Goal: Task Accomplishment & Management: Manage account settings

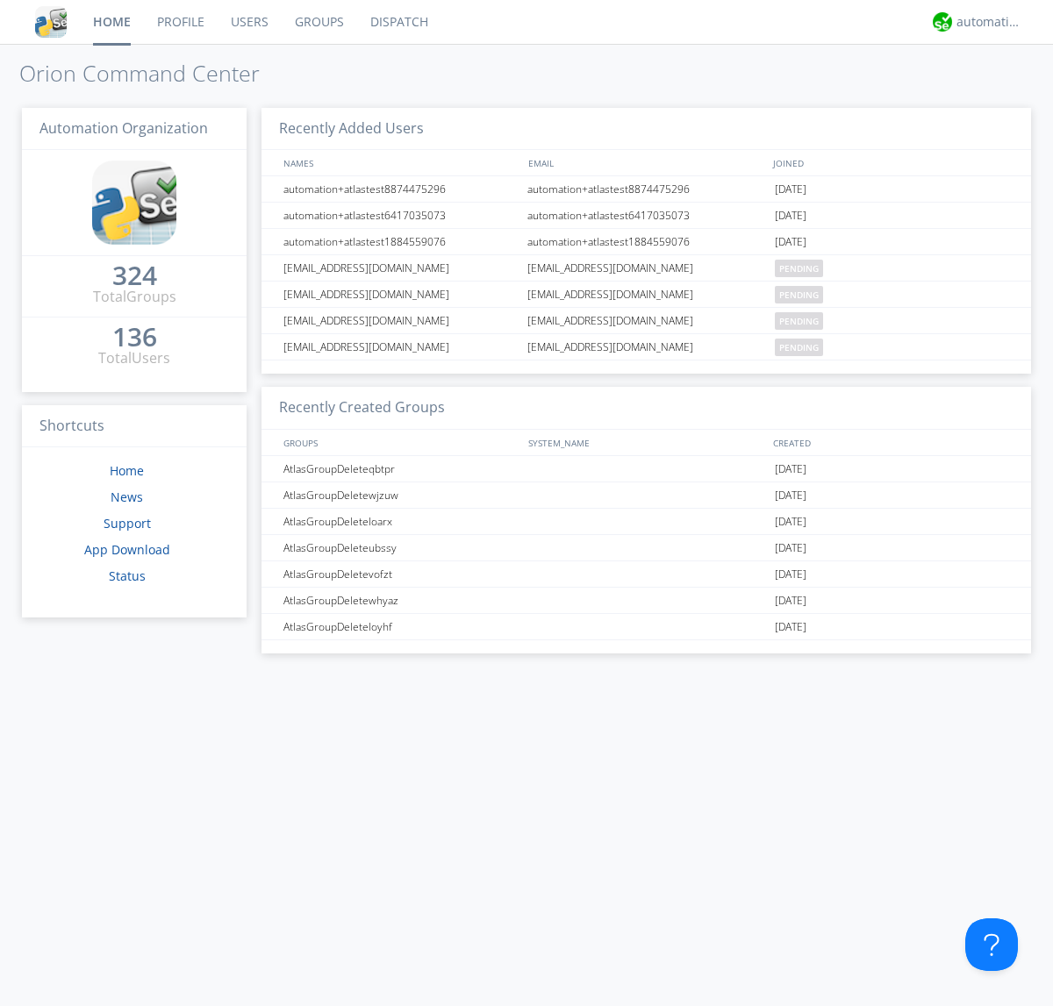
click at [248, 22] on link "Users" at bounding box center [250, 22] width 64 height 44
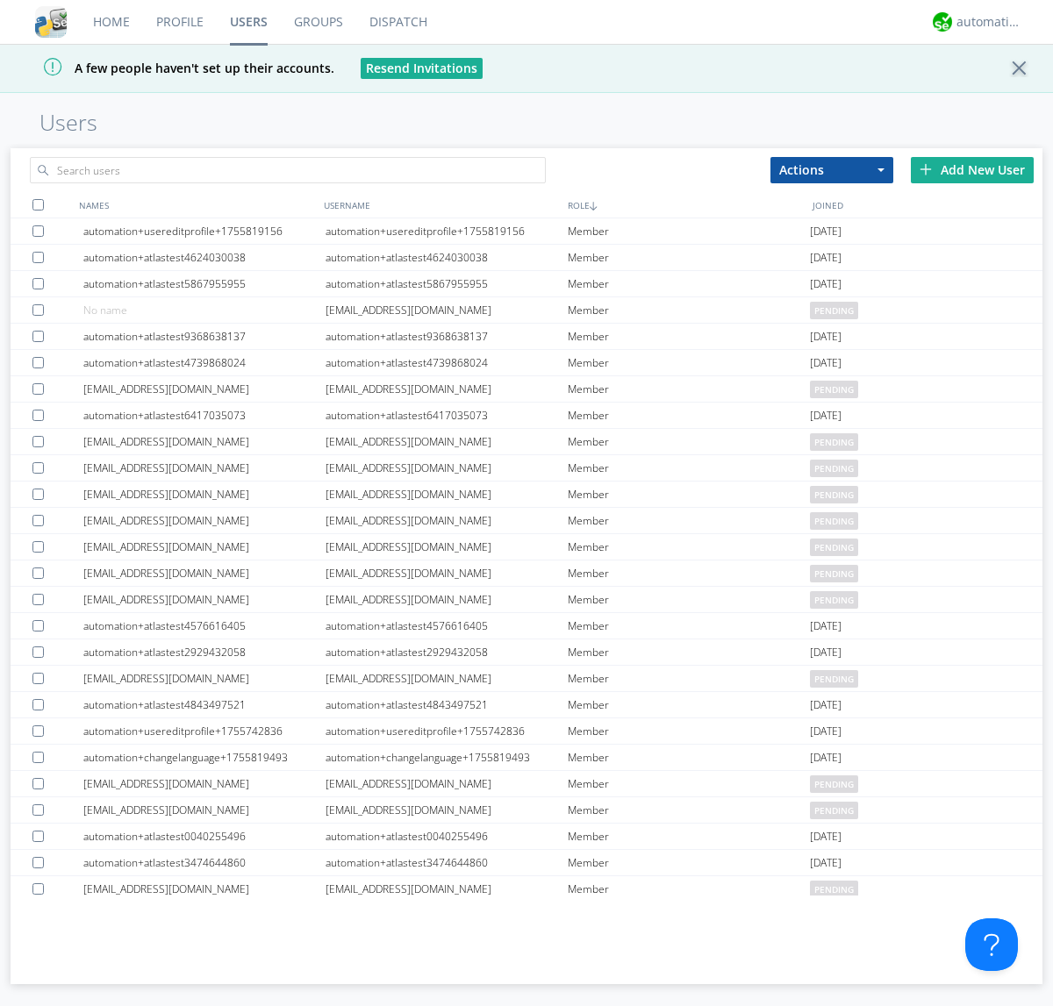
click at [972, 169] on div "Add New User" at bounding box center [972, 170] width 123 height 26
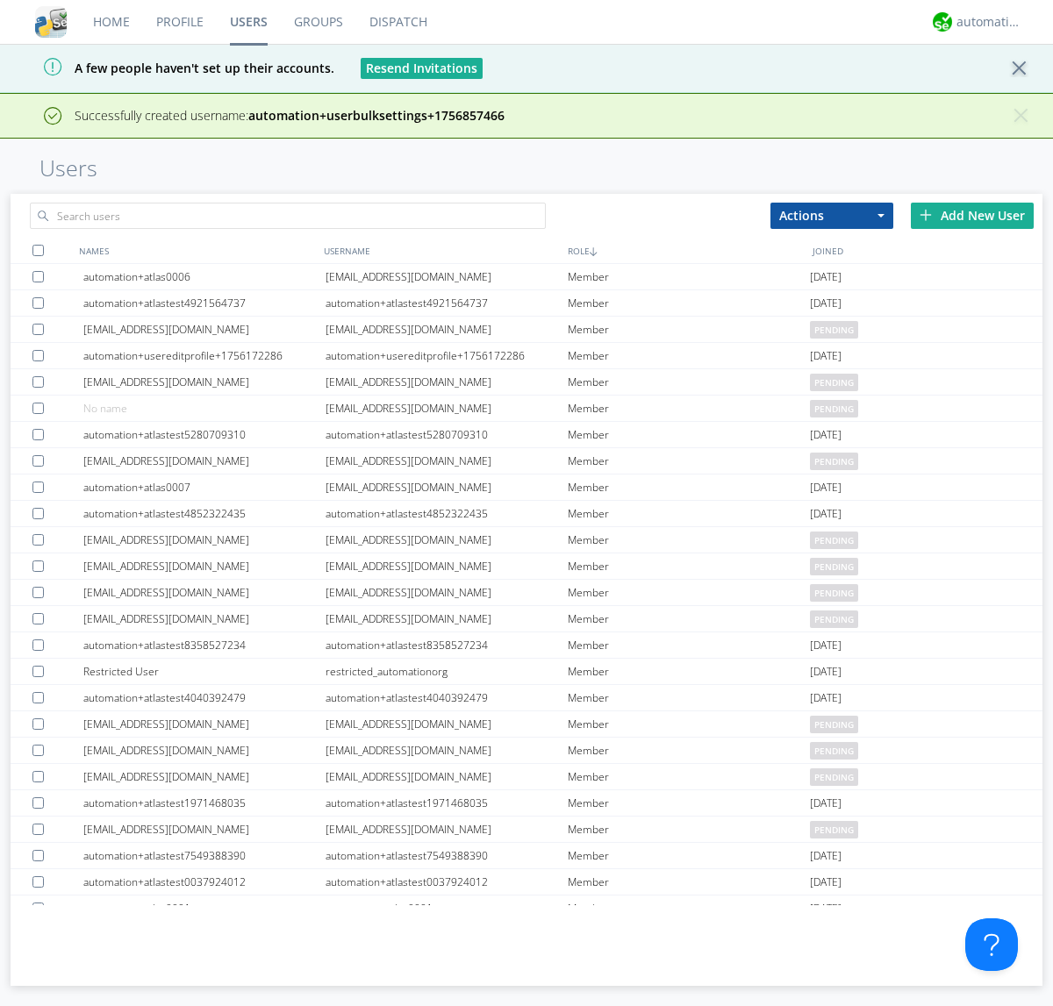
click at [972, 215] on div "Add New User" at bounding box center [972, 216] width 123 height 26
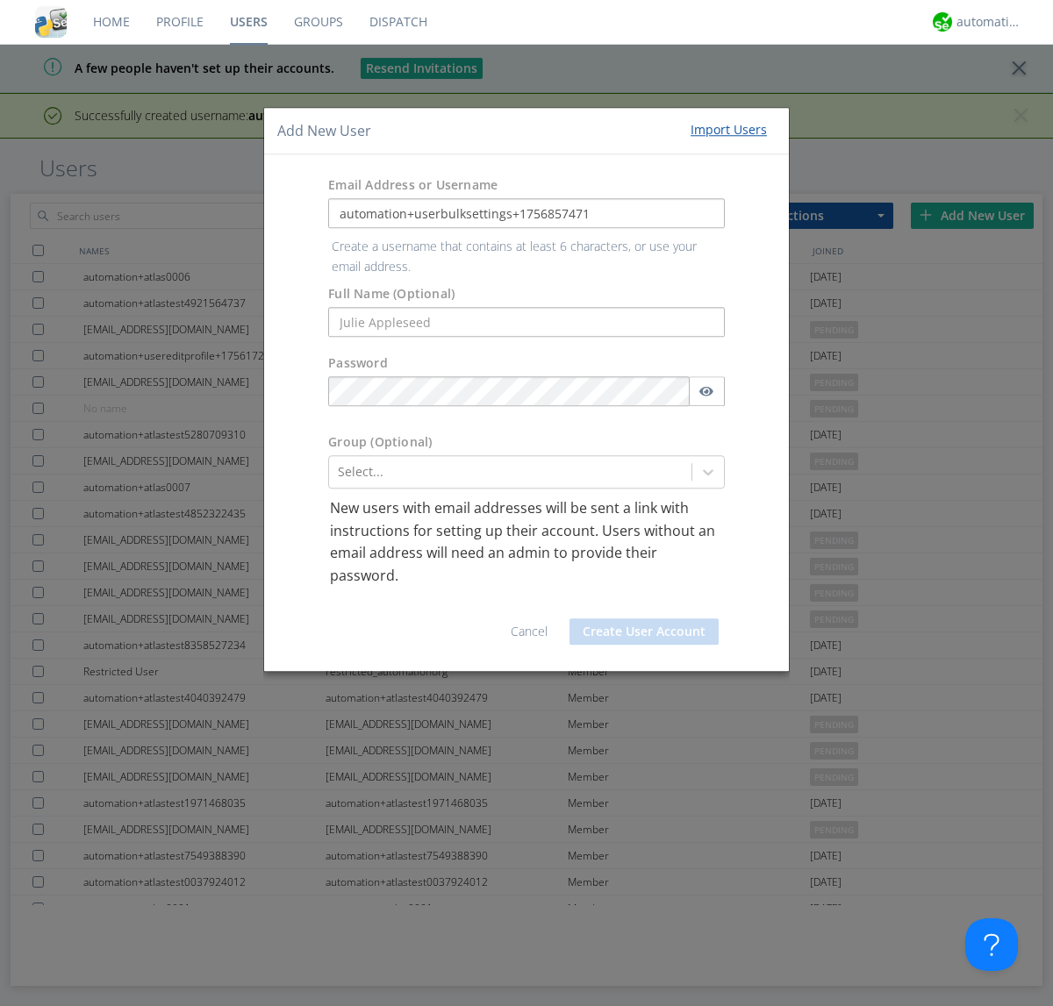
type input "automation+userbulksettings+1756857471"
click at [644, 619] on button "Create User Account" at bounding box center [643, 632] width 149 height 26
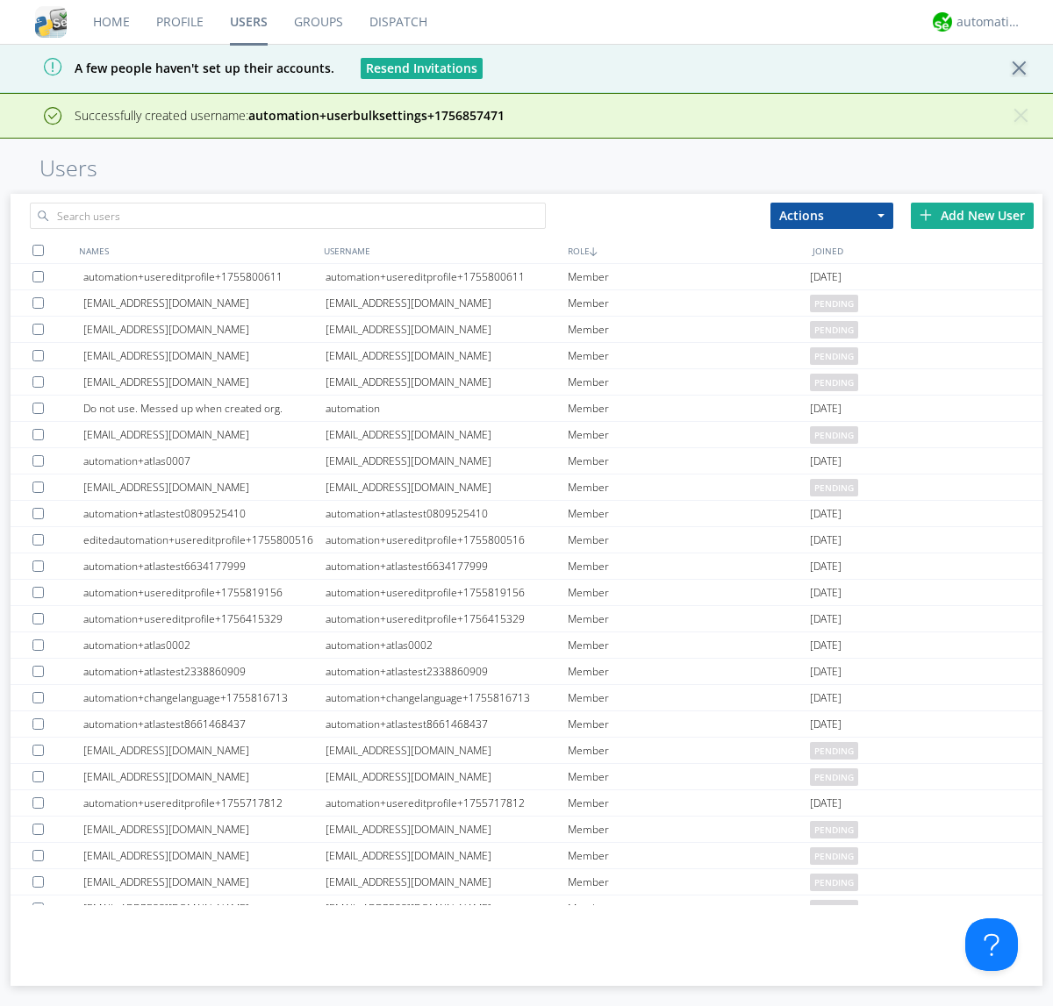
click at [972, 215] on div "Add New User" at bounding box center [972, 216] width 123 height 26
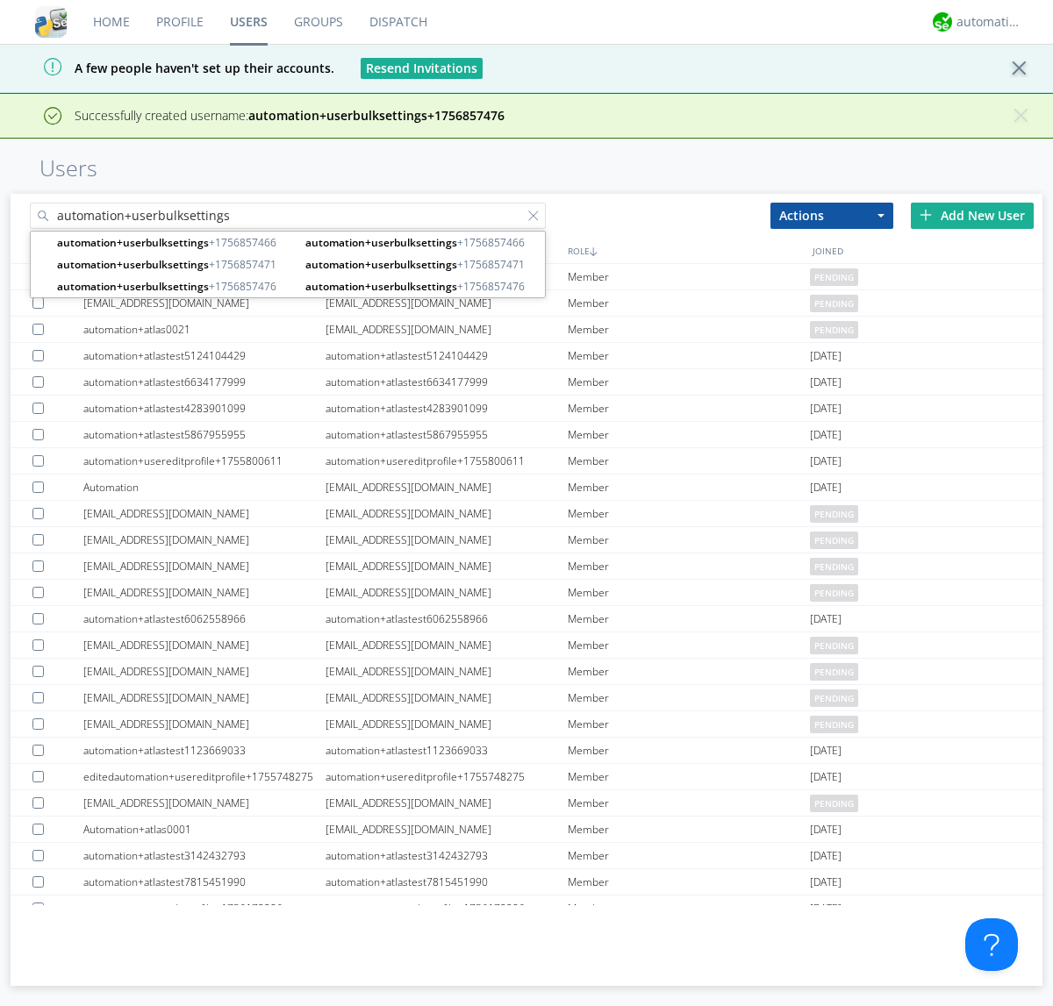
type input "automation+userbulksettings"
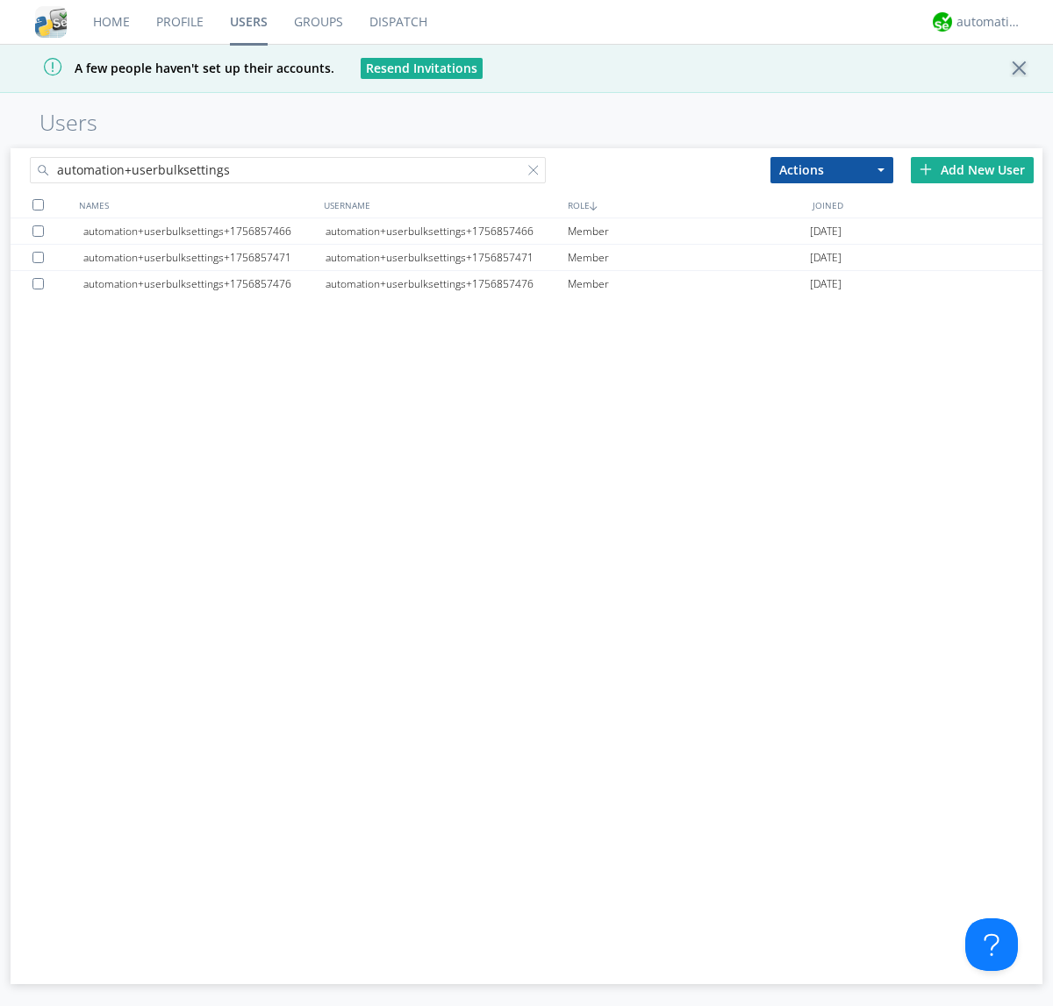
click at [38, 204] on div at bounding box center [37, 204] width 11 height 11
click at [832, 169] on button "Actions" at bounding box center [831, 170] width 123 height 26
click at [0, 0] on link "Edit Settings" at bounding box center [0, 0] width 0 height 0
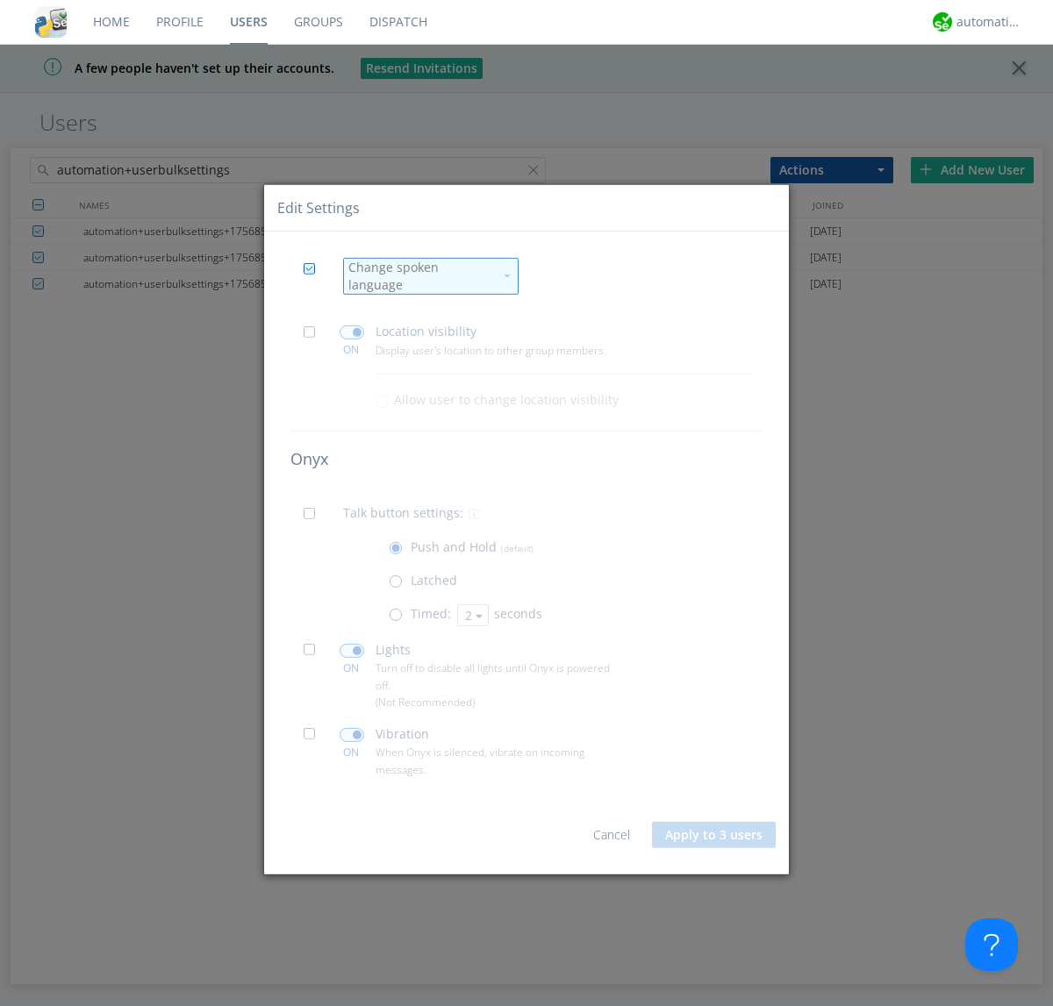
click at [420, 276] on div "Change spoken language" at bounding box center [420, 276] width 145 height 35
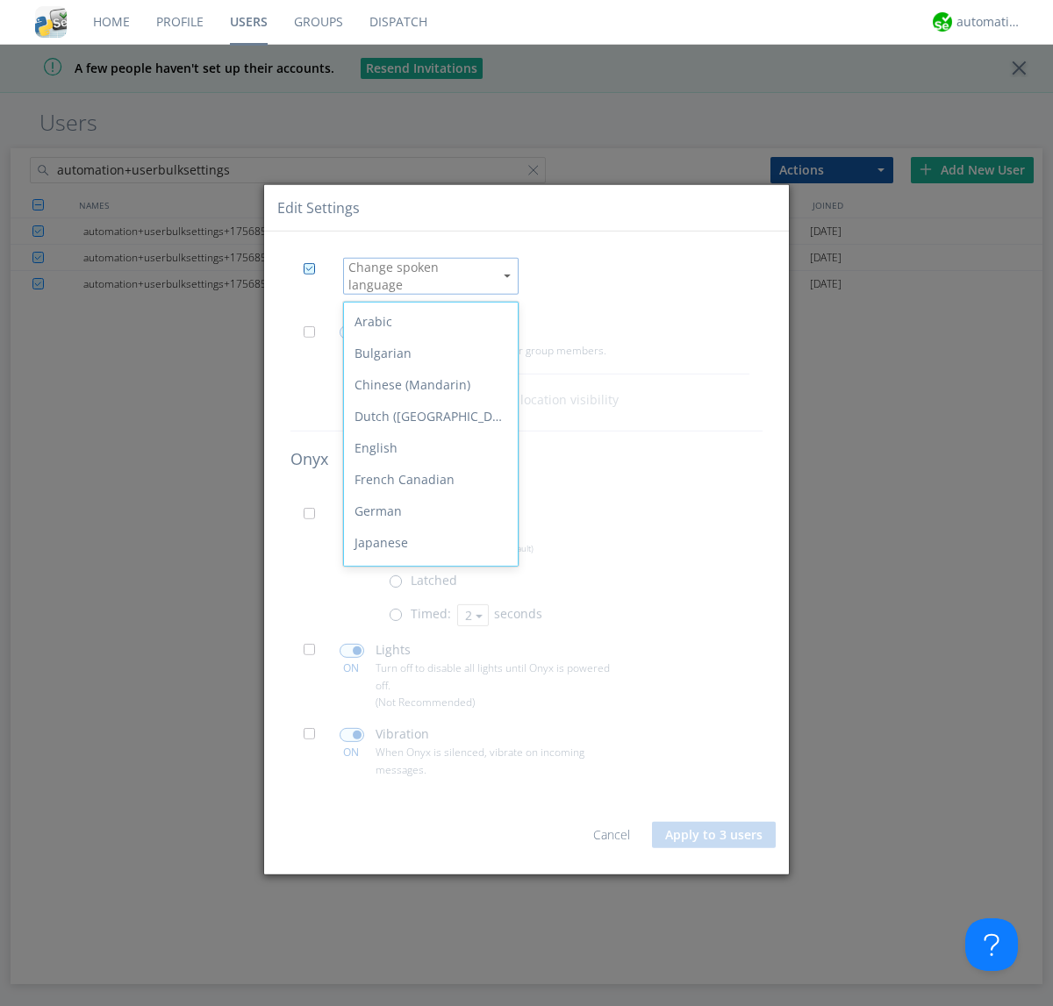
click at [426, 748] on div "Spanish" at bounding box center [431, 764] width 174 height 32
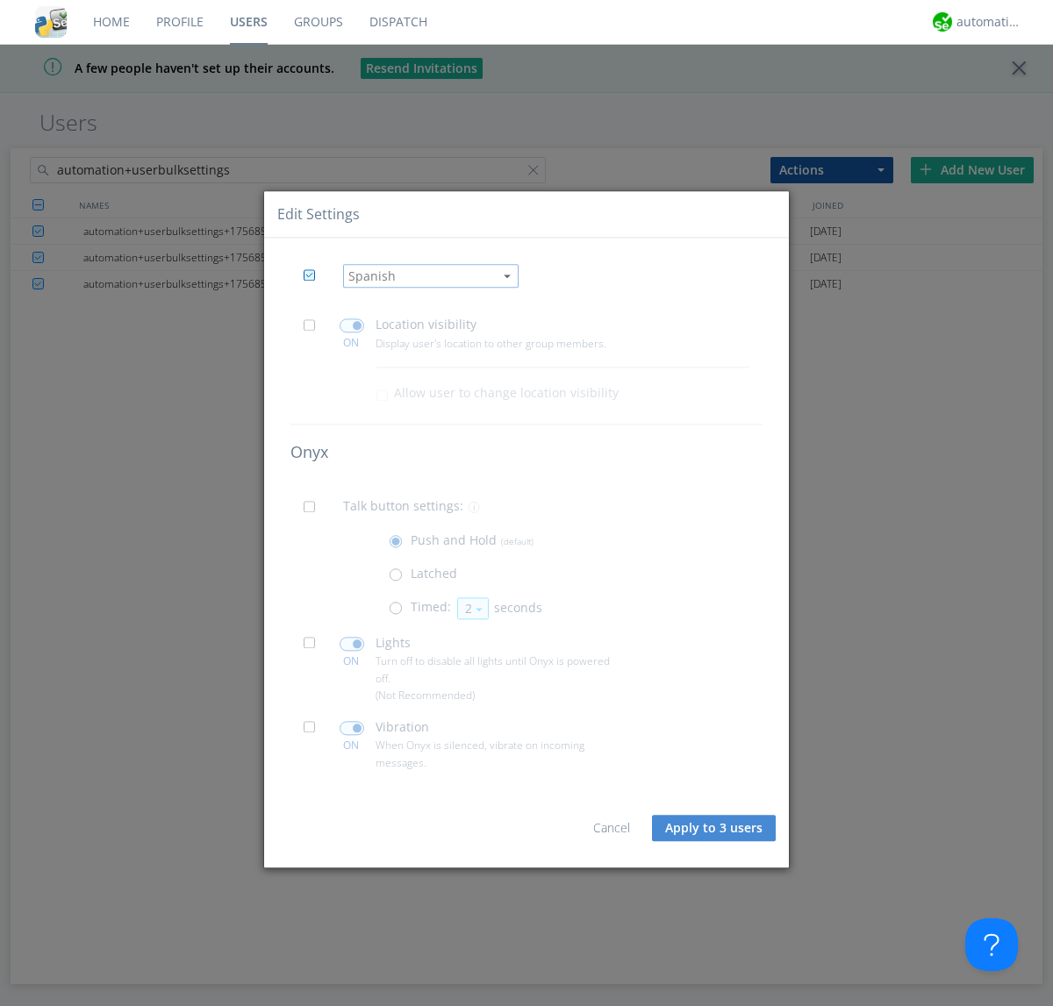
click at [314, 330] on span at bounding box center [315, 330] width 22 height 22
click at [0, 0] on input "checkbox" at bounding box center [0, 0] width 0 height 0
click at [351, 326] on span at bounding box center [352, 326] width 25 height 14
click at [0, 0] on input "checkbox" at bounding box center [0, 0] width 0 height 0
click at [314, 512] on span at bounding box center [315, 513] width 22 height 22
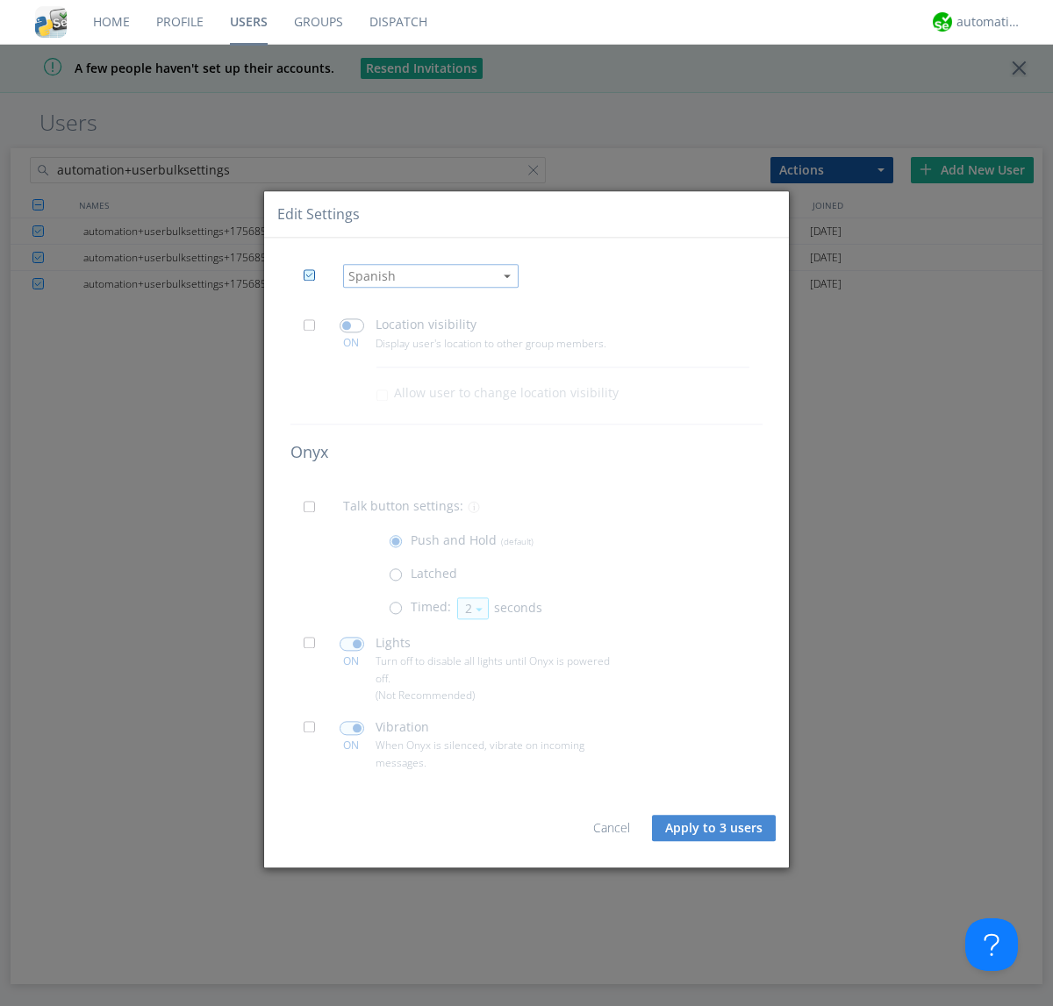
click at [0, 0] on input "checkbox" at bounding box center [0, 0] width 0 height 0
click at [399, 612] on span at bounding box center [400, 613] width 22 height 22
click at [0, 0] on input "radio" at bounding box center [0, 0] width 0 height 0
click at [471, 608] on button "2" at bounding box center [473, 609] width 32 height 22
click at [471, 660] on link "3" at bounding box center [473, 659] width 30 height 23
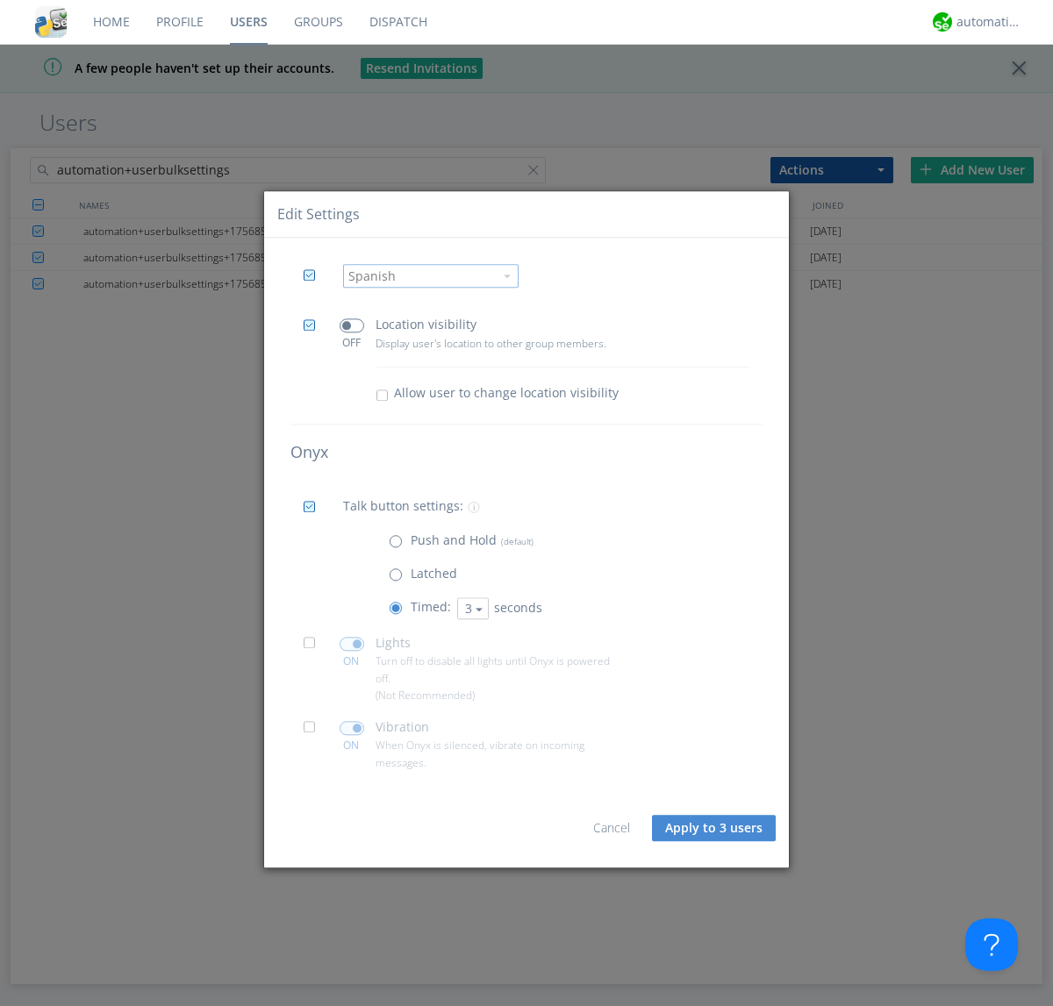
click at [314, 648] on span at bounding box center [315, 649] width 22 height 22
click at [0, 0] on input "checkbox" at bounding box center [0, 0] width 0 height 0
click at [351, 644] on span at bounding box center [352, 644] width 25 height 14
click at [0, 0] on input "checkbox" at bounding box center [0, 0] width 0 height 0
click at [314, 733] on span at bounding box center [315, 733] width 22 height 22
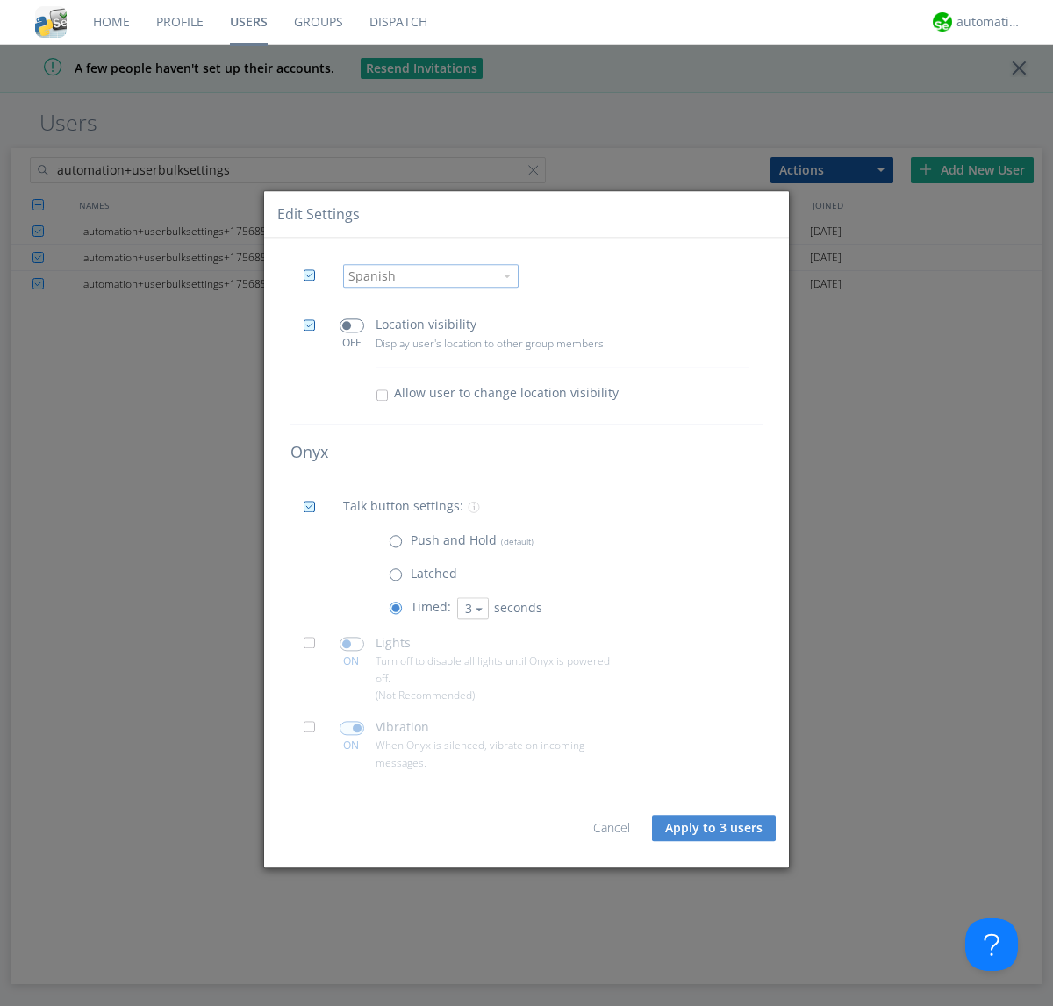
click at [0, 0] on input "checkbox" at bounding box center [0, 0] width 0 height 0
click at [351, 728] on span at bounding box center [352, 728] width 25 height 14
click at [0, 0] on input "checkbox" at bounding box center [0, 0] width 0 height 0
click at [715, 828] on button "Apply to 3 users" at bounding box center [714, 828] width 124 height 26
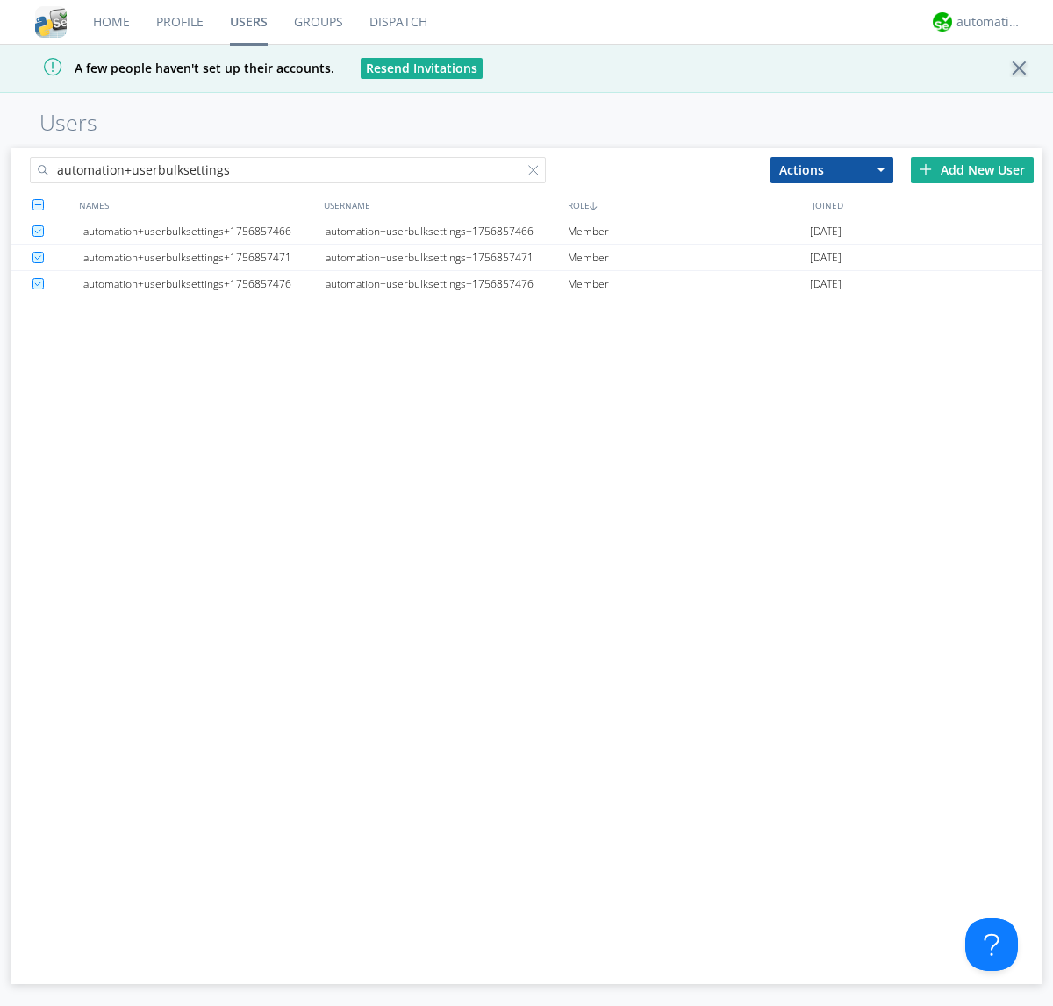
click at [248, 22] on link "Users" at bounding box center [249, 22] width 64 height 44
click at [537, 173] on div at bounding box center [537, 174] width 18 height 18
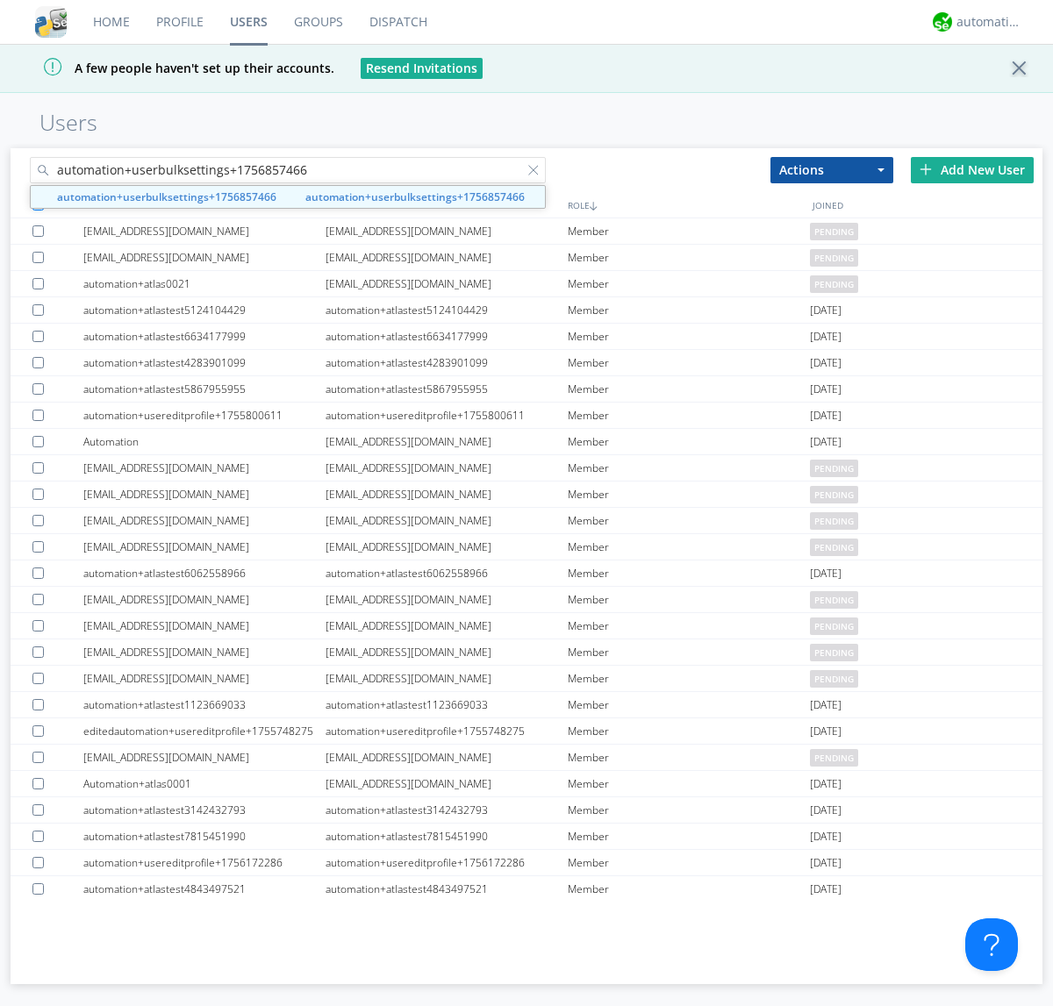
type input "automation+userbulksettings+1756857466"
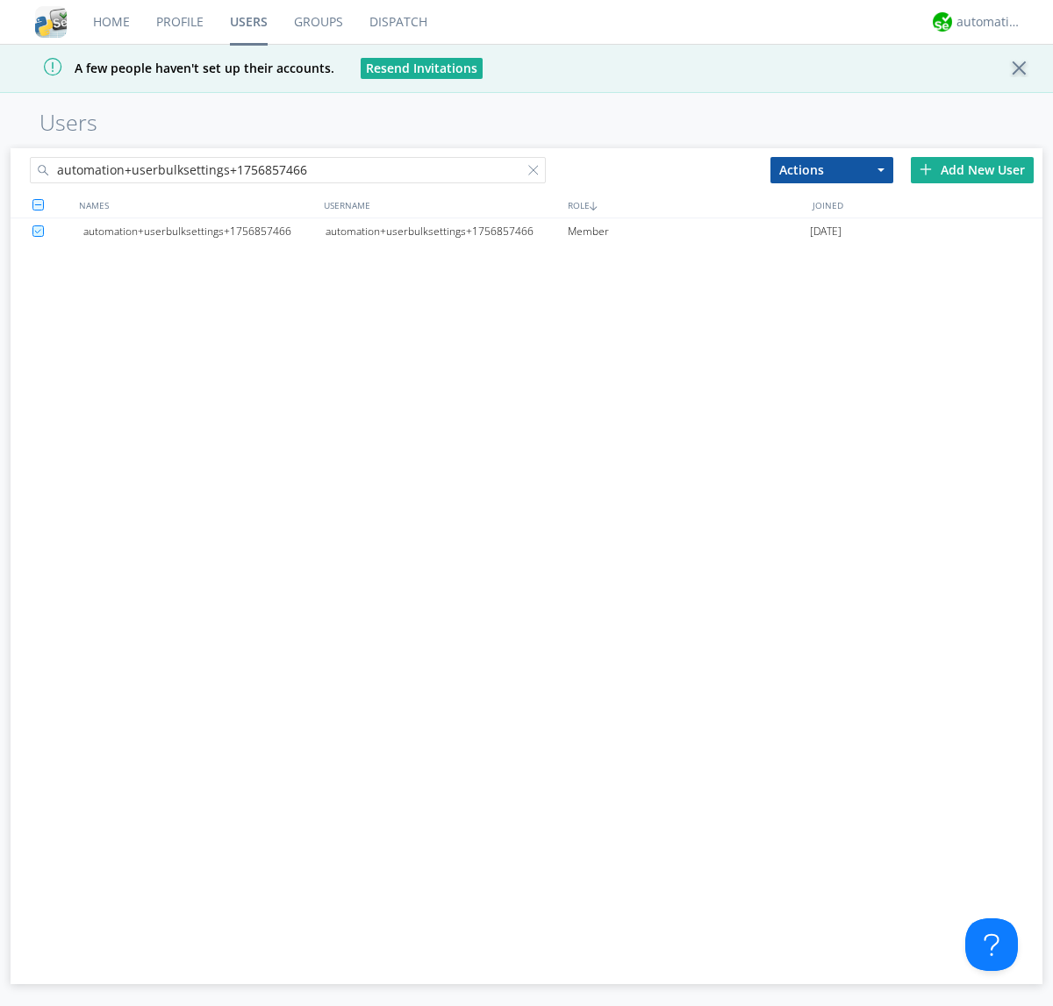
click at [446, 231] on div "automation+userbulksettings+1756857466" at bounding box center [447, 231] width 242 height 26
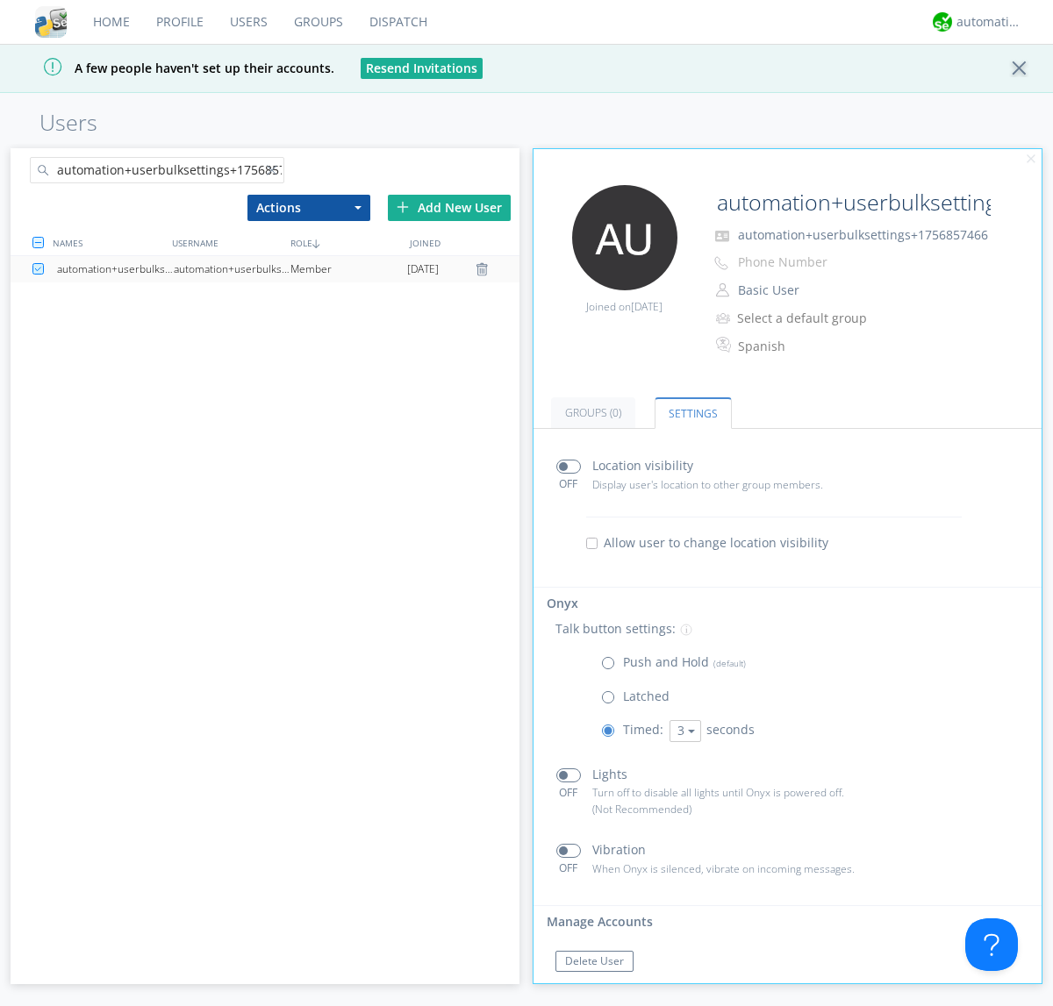
scroll to position [30, 0]
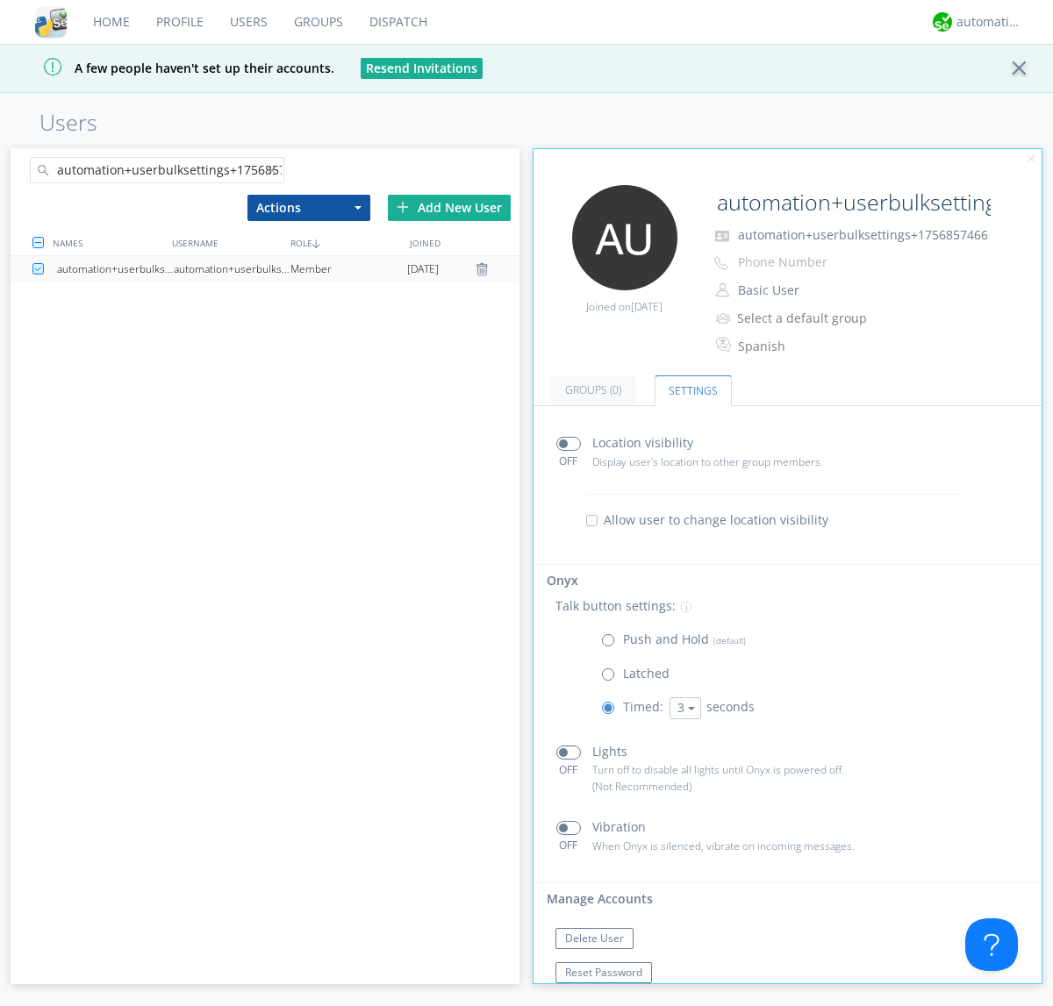
click at [275, 173] on div at bounding box center [276, 174] width 18 height 18
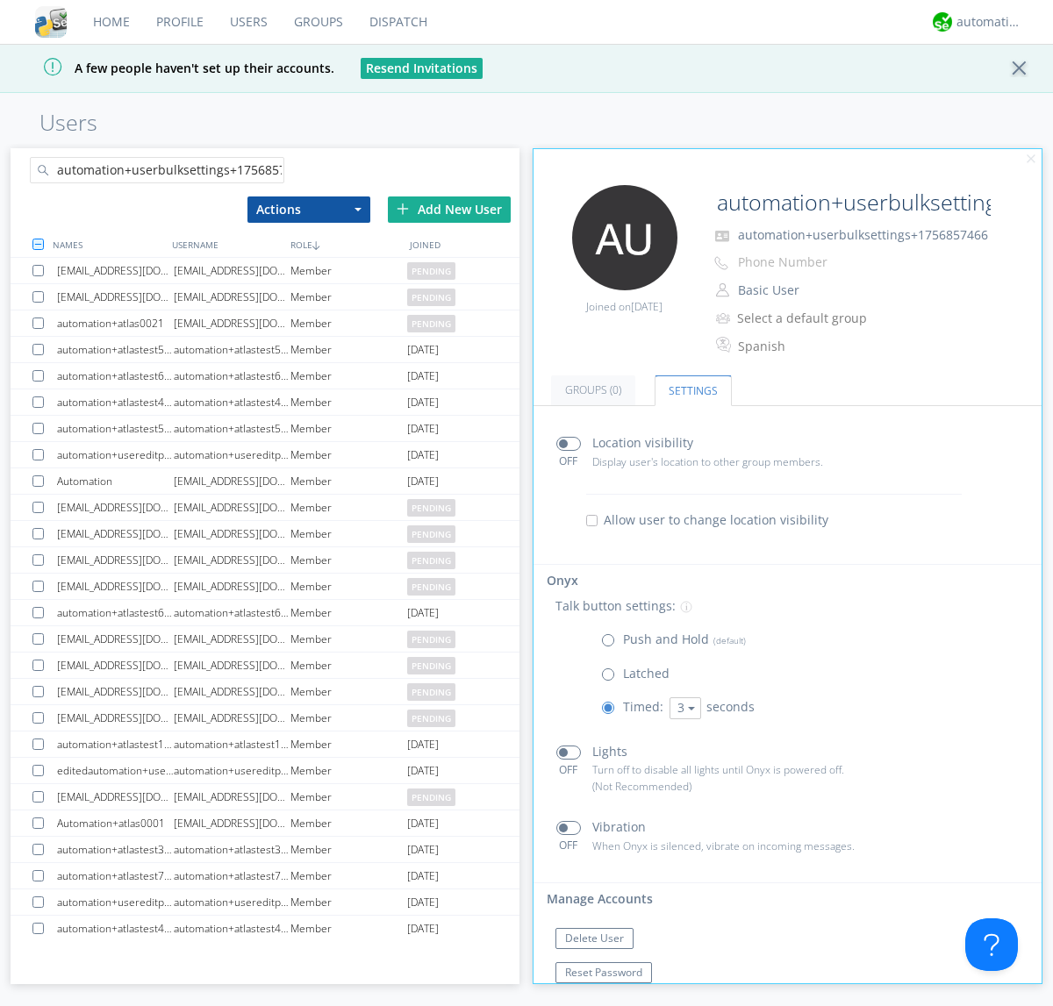
scroll to position [0, 20]
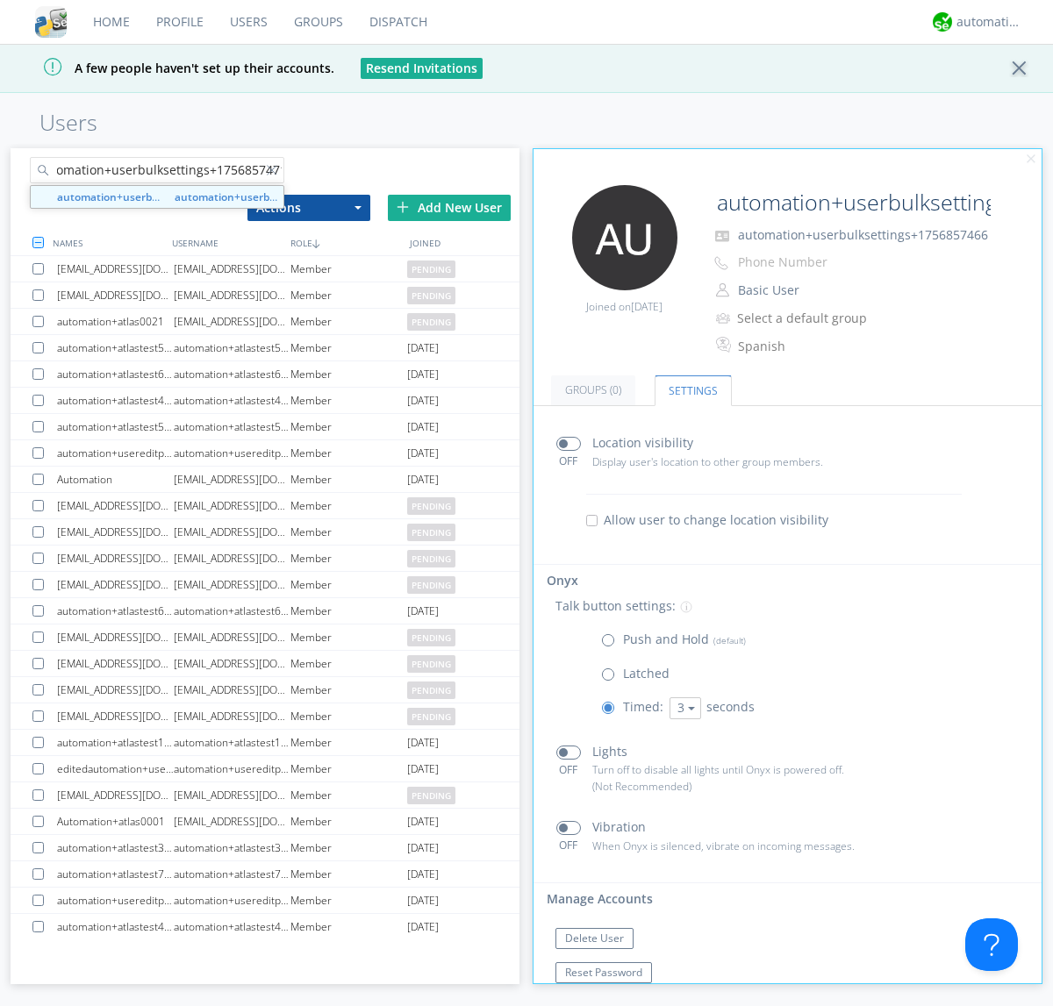
type input "automation+userbulksettings+1756857471"
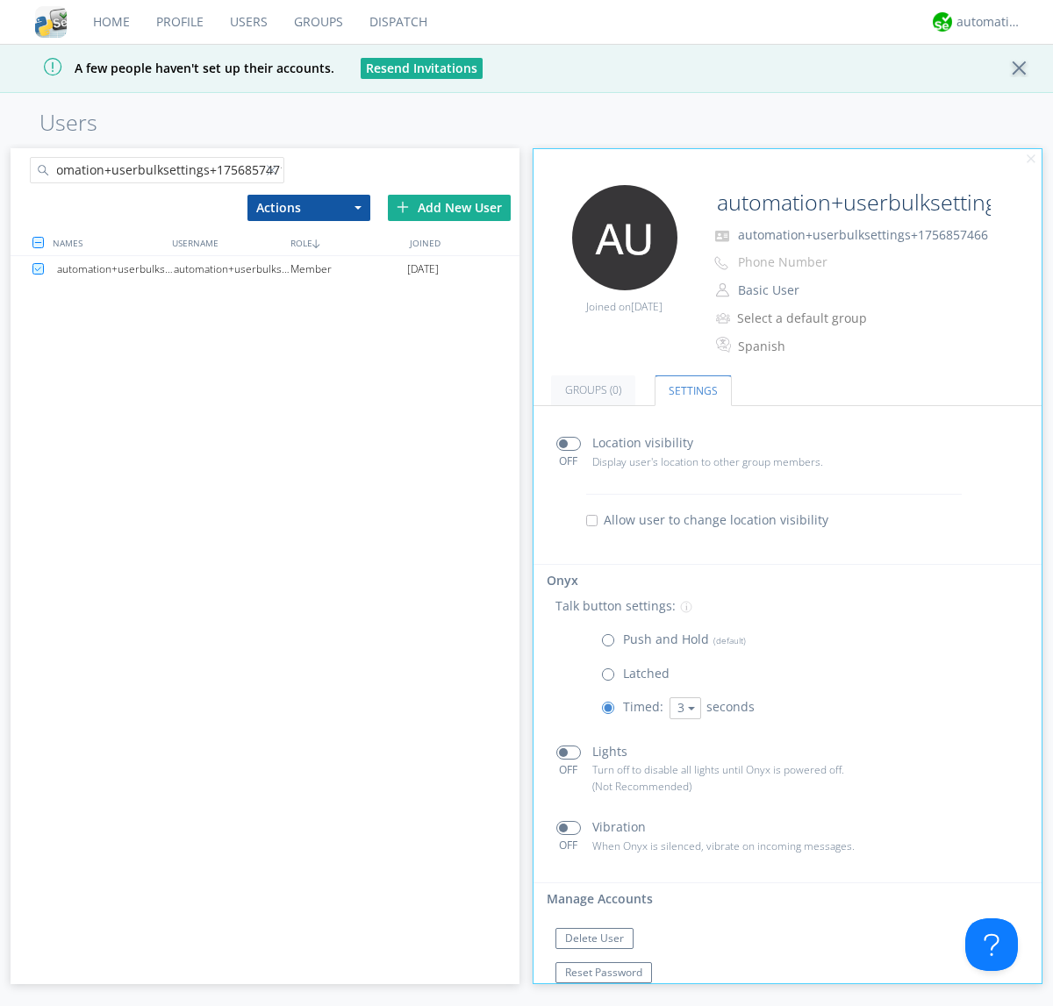
click at [232, 269] on div "automation+userbulksettings+1756857471" at bounding box center [232, 269] width 117 height 26
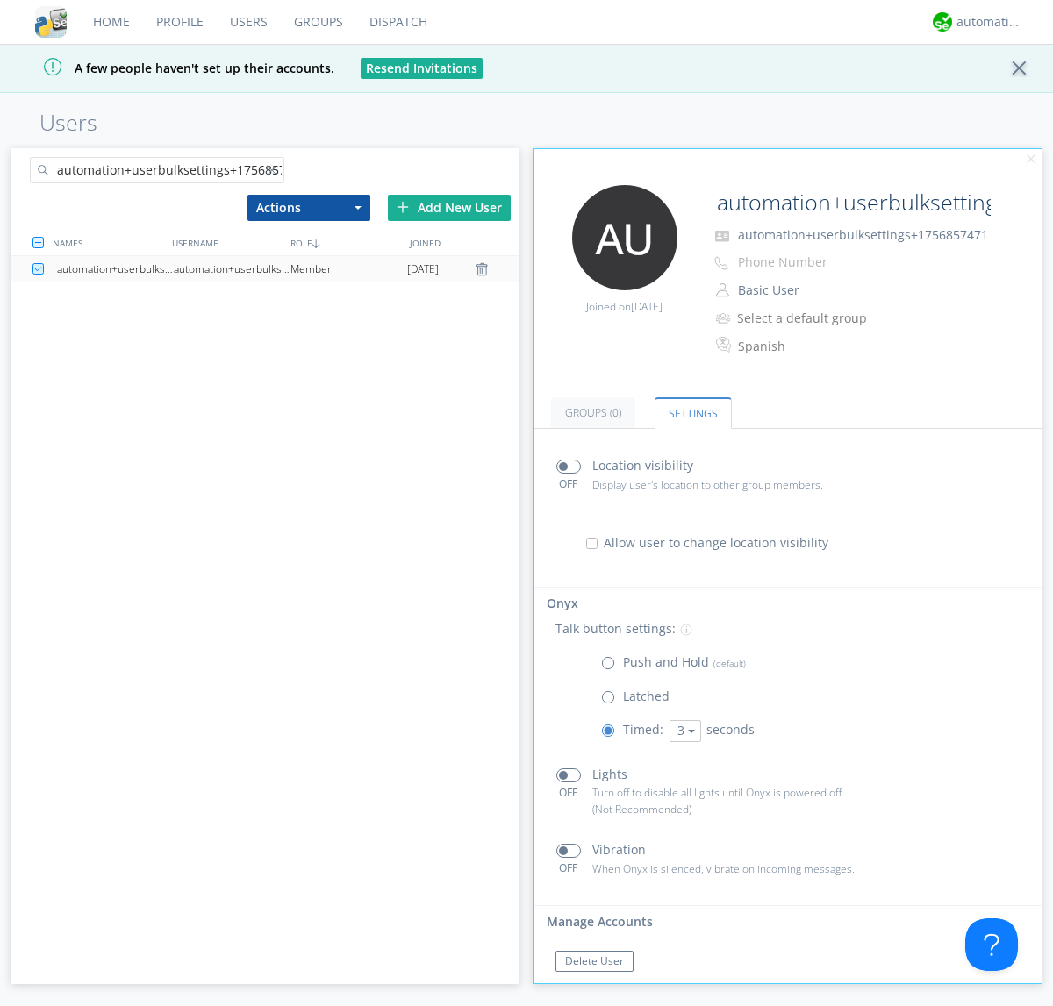
scroll to position [30, 0]
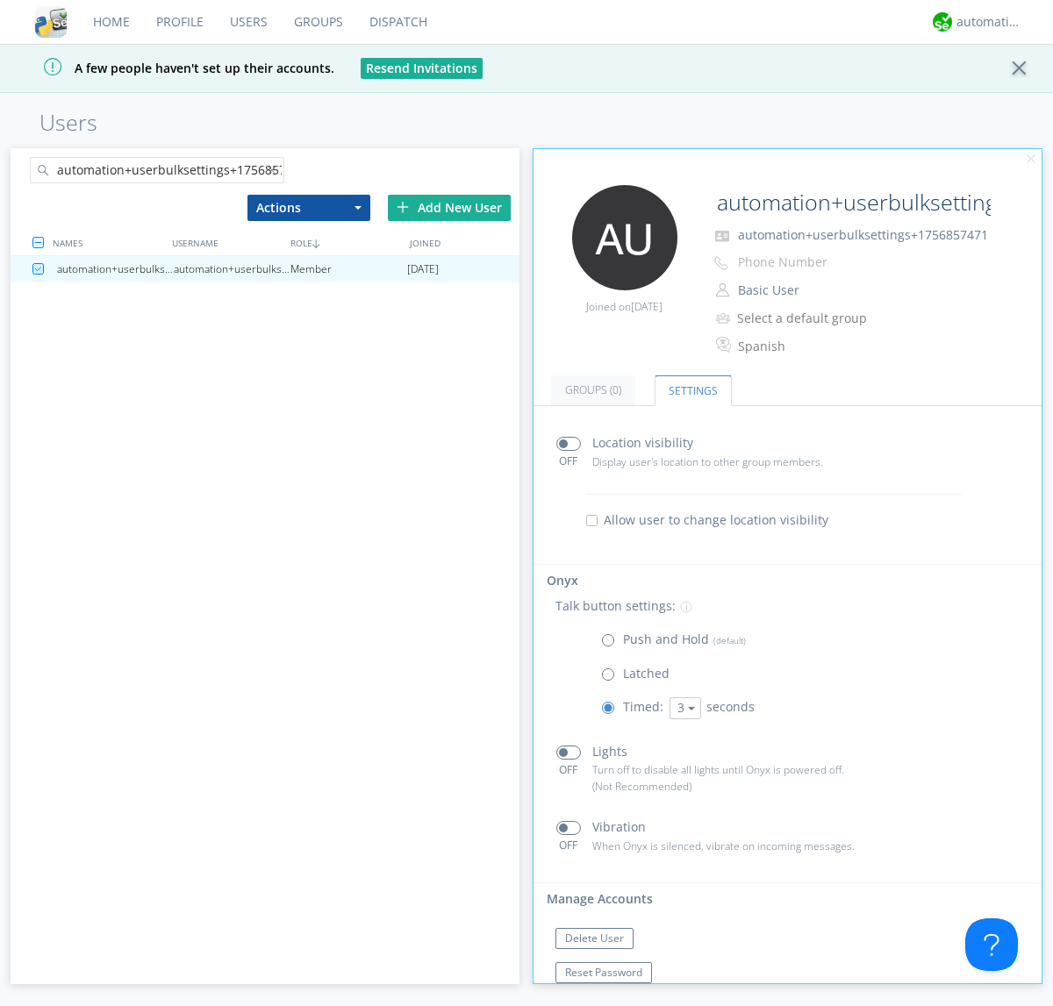
click at [275, 173] on div at bounding box center [276, 174] width 18 height 18
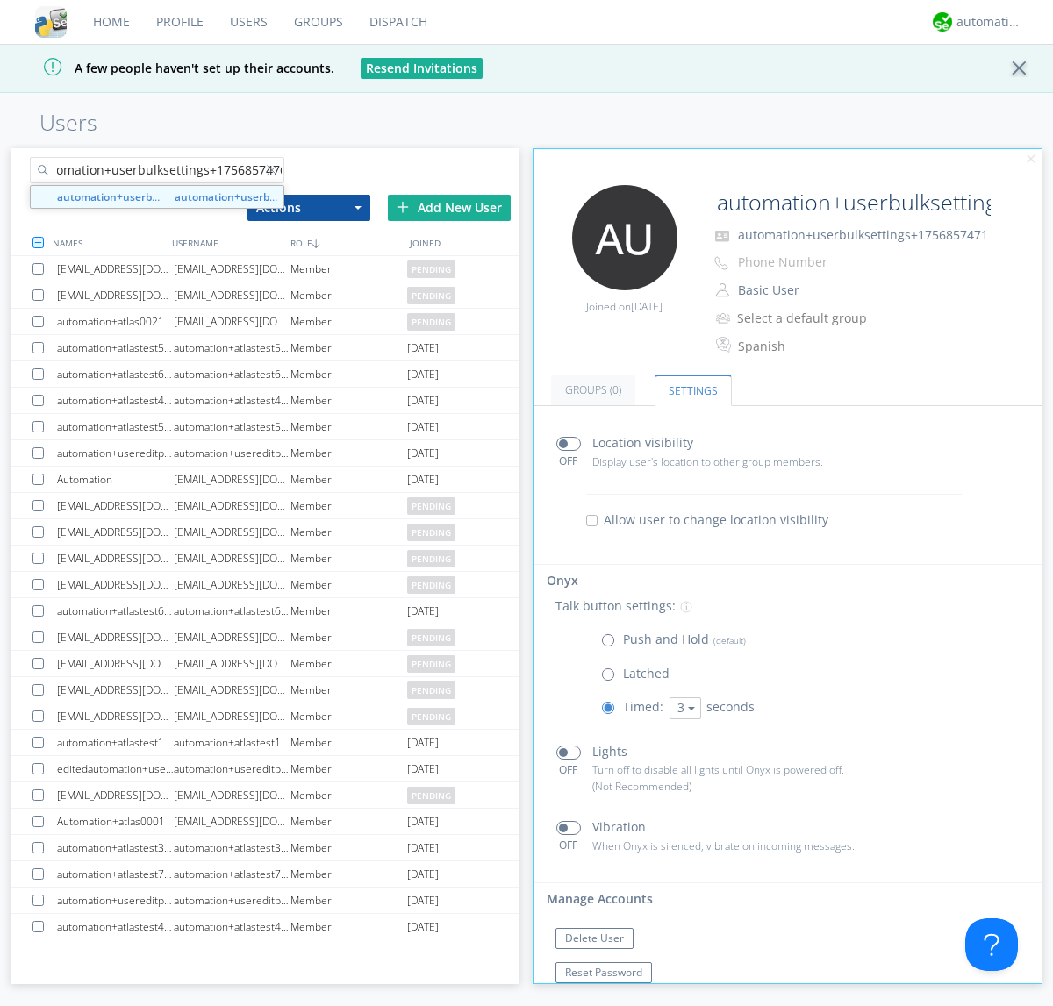
type input "automation+userbulksettings+1756857476"
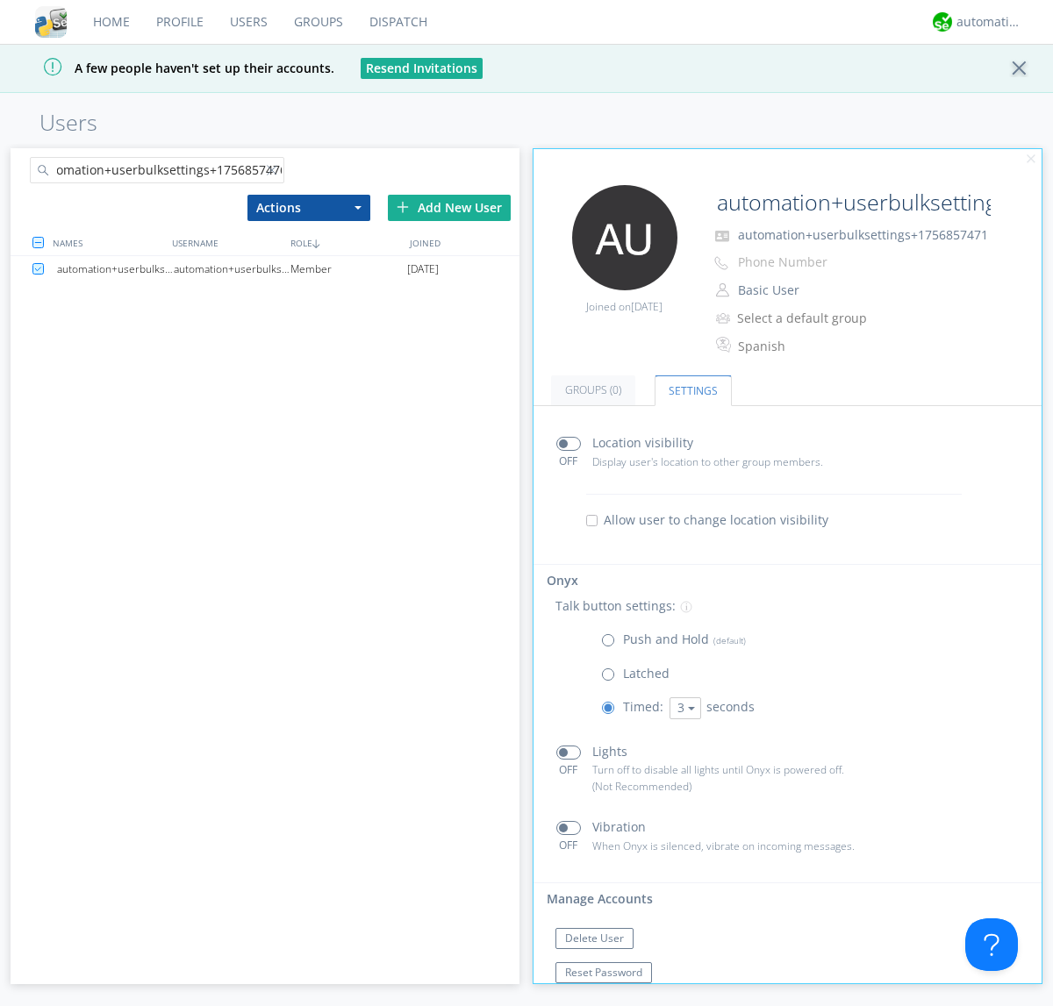
click at [232, 269] on div "automation+userbulksettings+1756857476" at bounding box center [232, 269] width 117 height 26
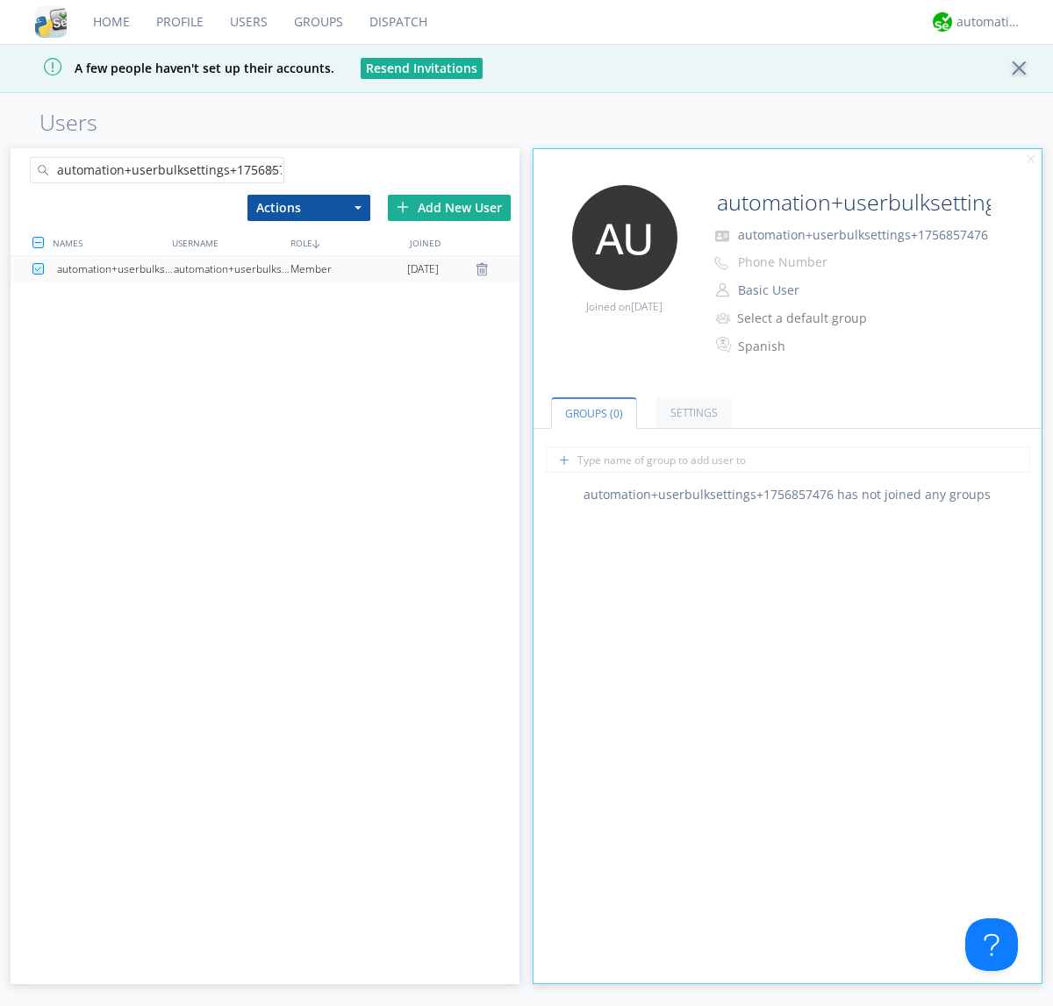
click at [691, 412] on link "Settings" at bounding box center [693, 412] width 75 height 31
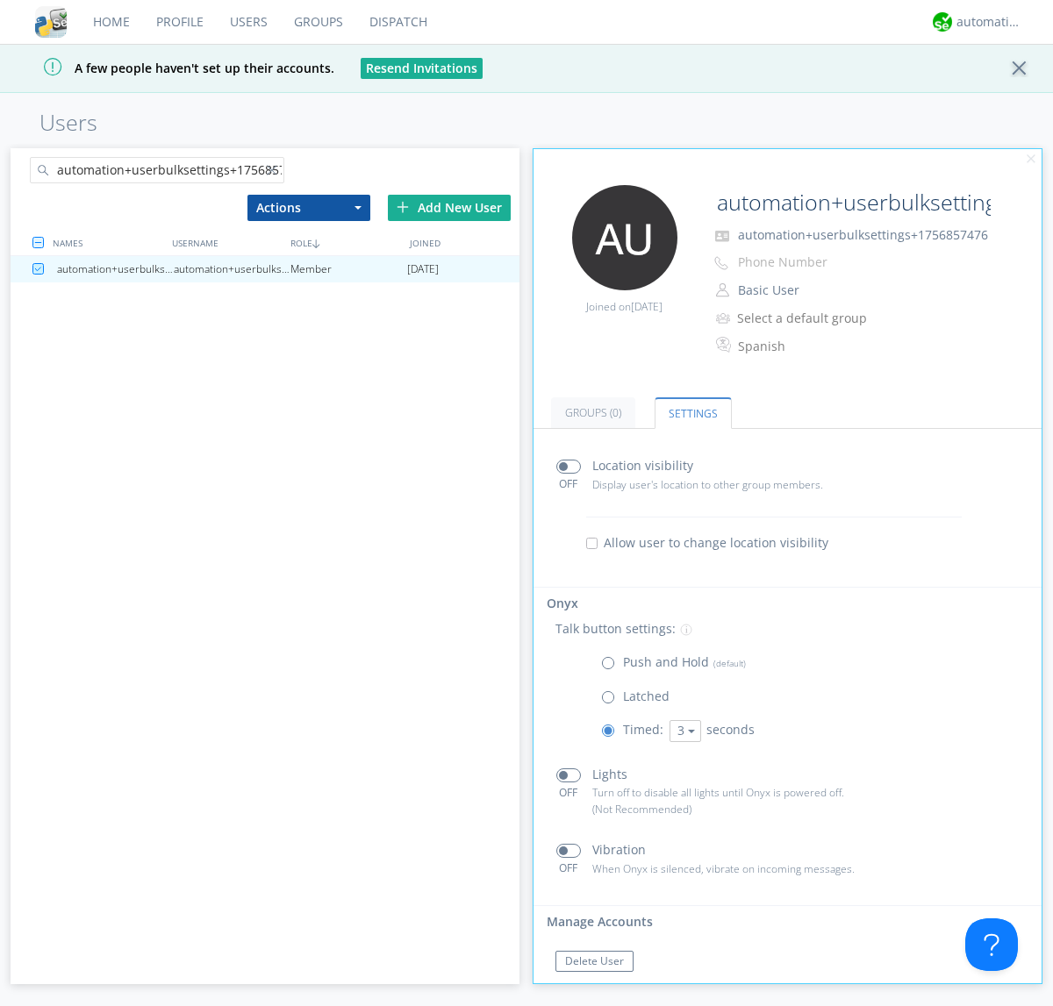
scroll to position [30, 0]
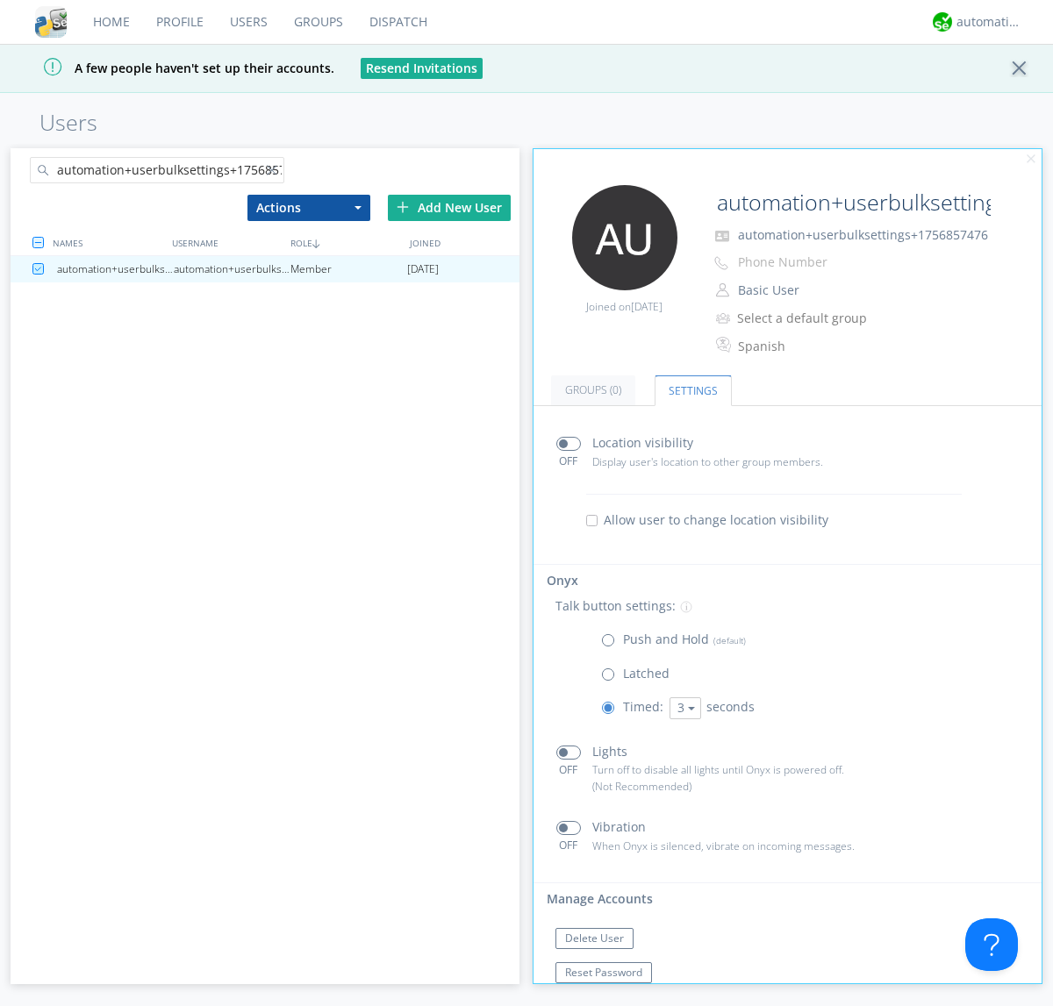
click at [247, 22] on link "Users" at bounding box center [249, 22] width 64 height 44
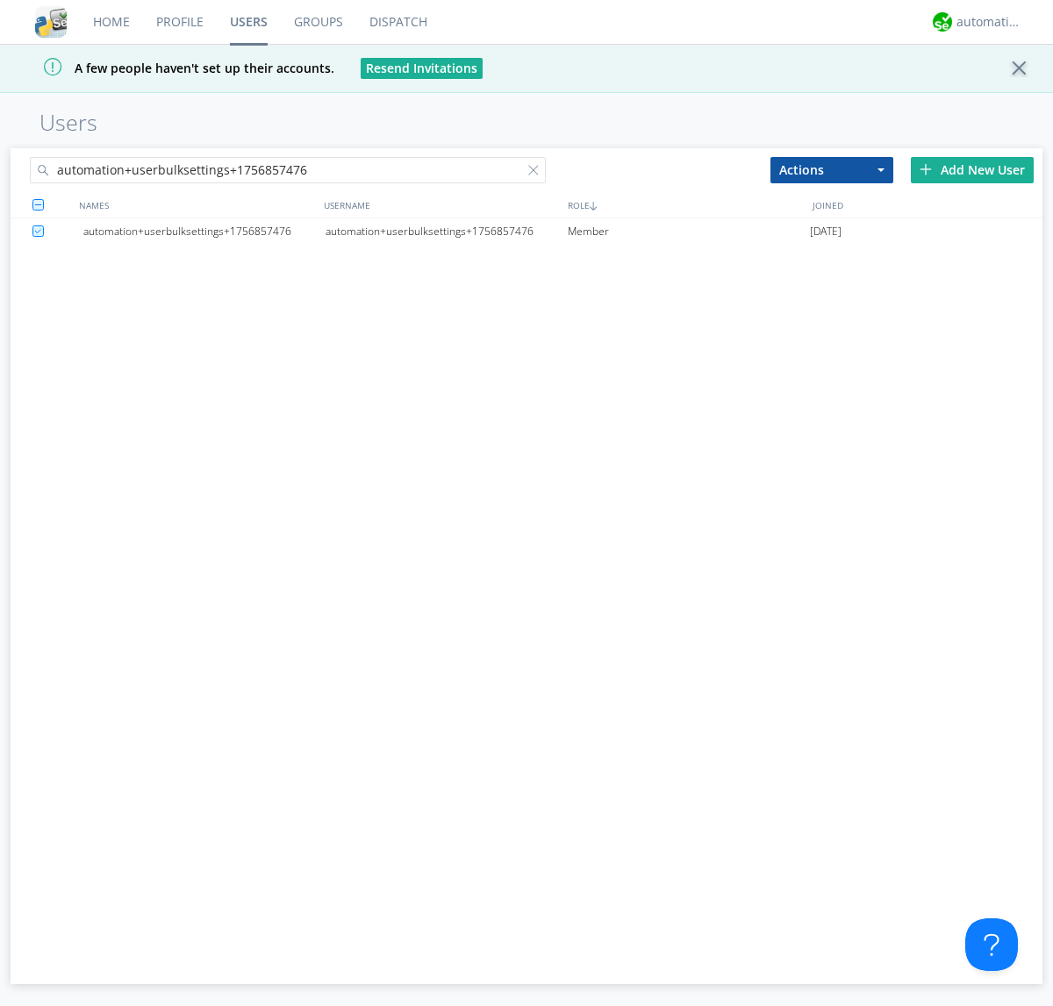
click at [537, 173] on div at bounding box center [537, 174] width 18 height 18
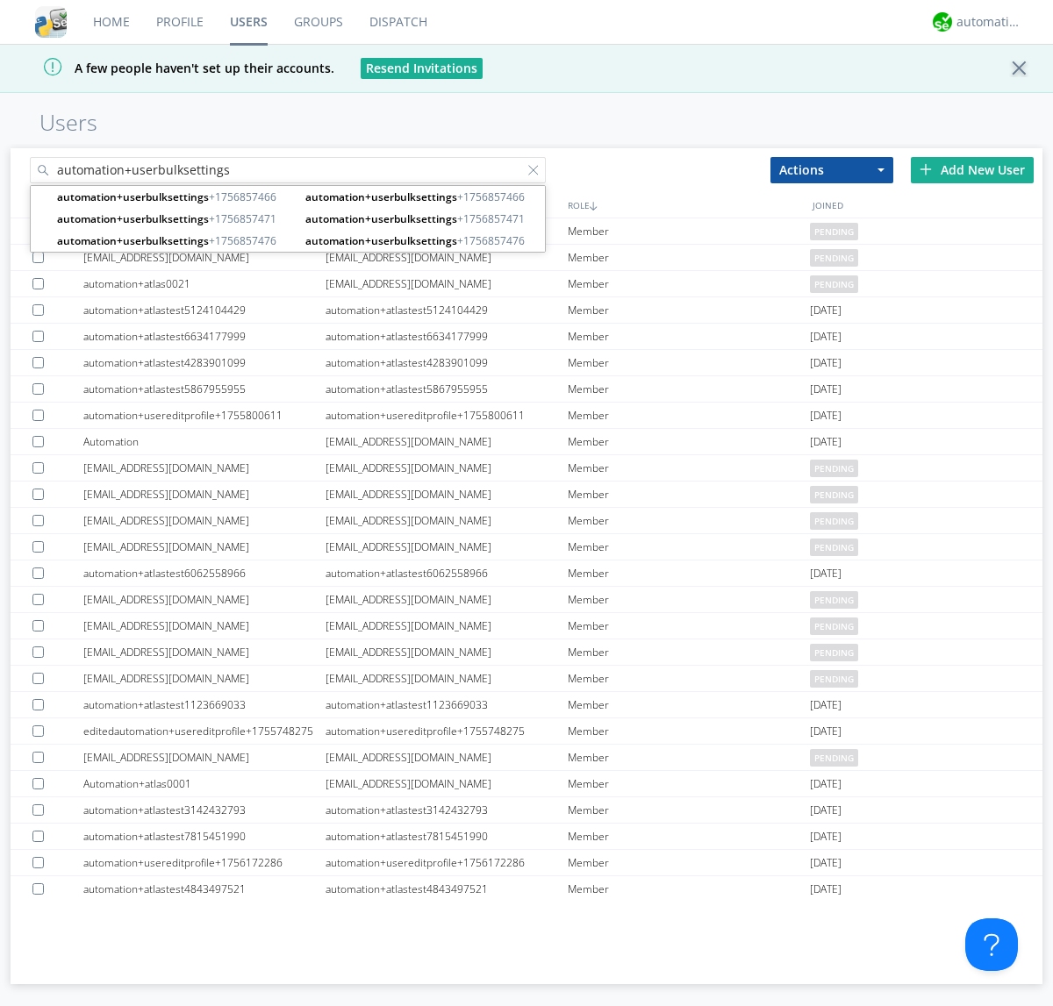
type input "automation+userbulksettings"
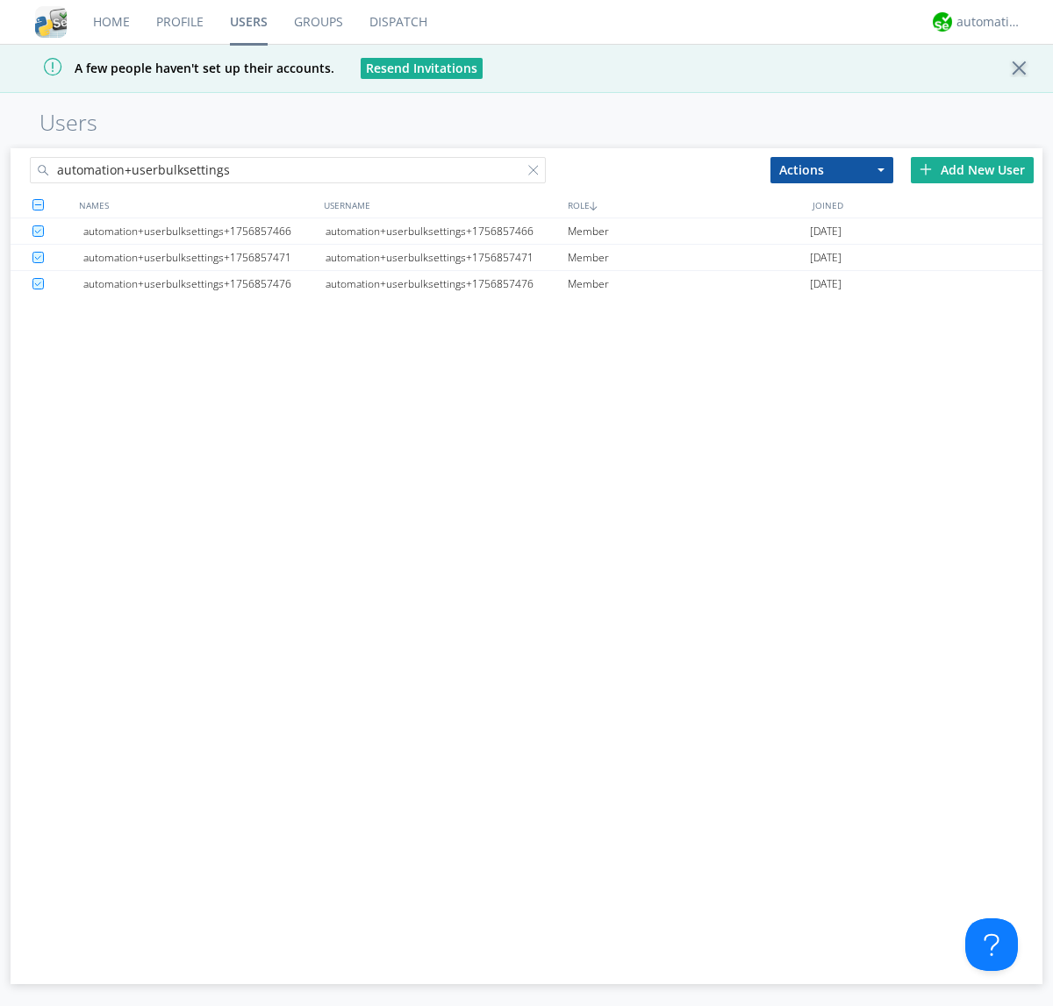
click at [832, 169] on button "Actions" at bounding box center [831, 170] width 123 height 26
click at [0, 0] on link "Delete User" at bounding box center [0, 0] width 0 height 0
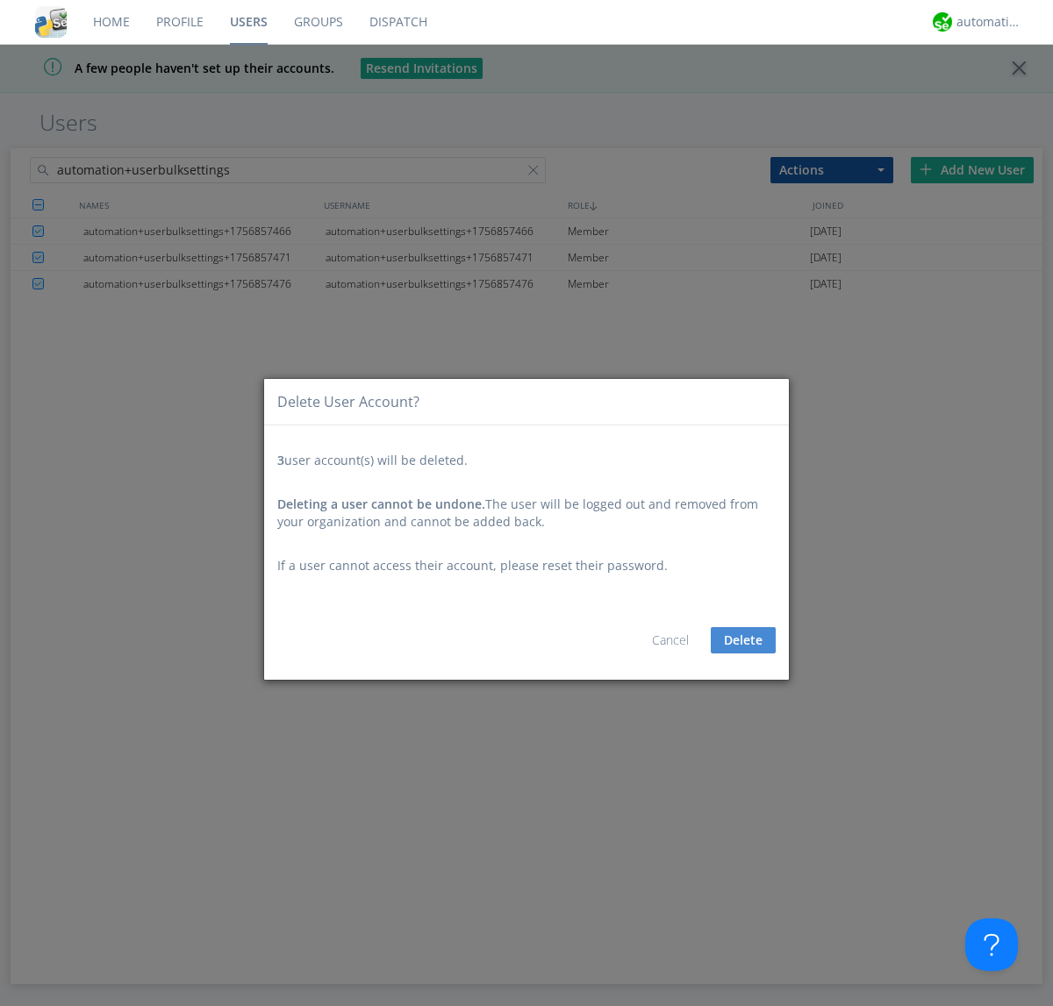
click at [743, 641] on button "Delete" at bounding box center [743, 640] width 65 height 26
